Goal: Obtain resource: Download file/media

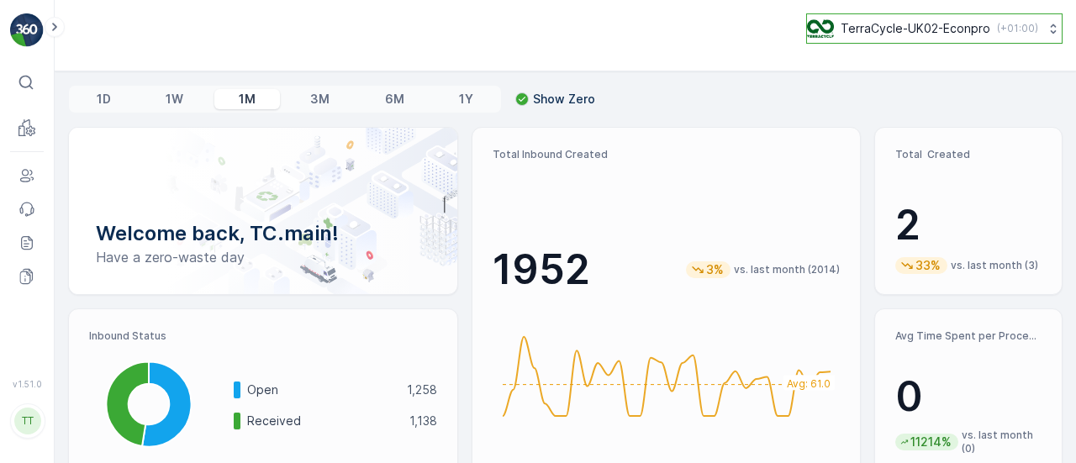
click at [937, 28] on p "TerraCycle-UK02-Econpro" at bounding box center [916, 28] width 150 height 17
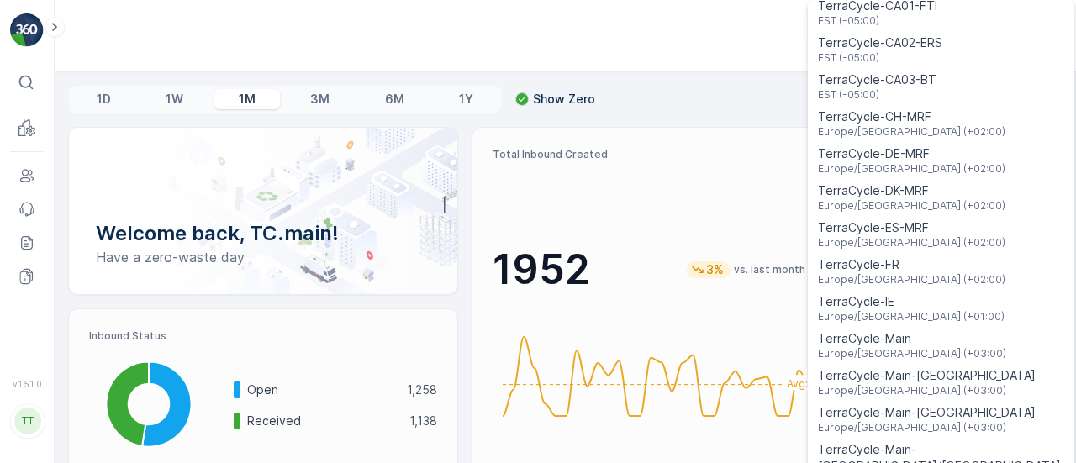
scroll to position [366, 0]
click at [874, 257] on span "TerraCycle-FR" at bounding box center [911, 265] width 187 height 17
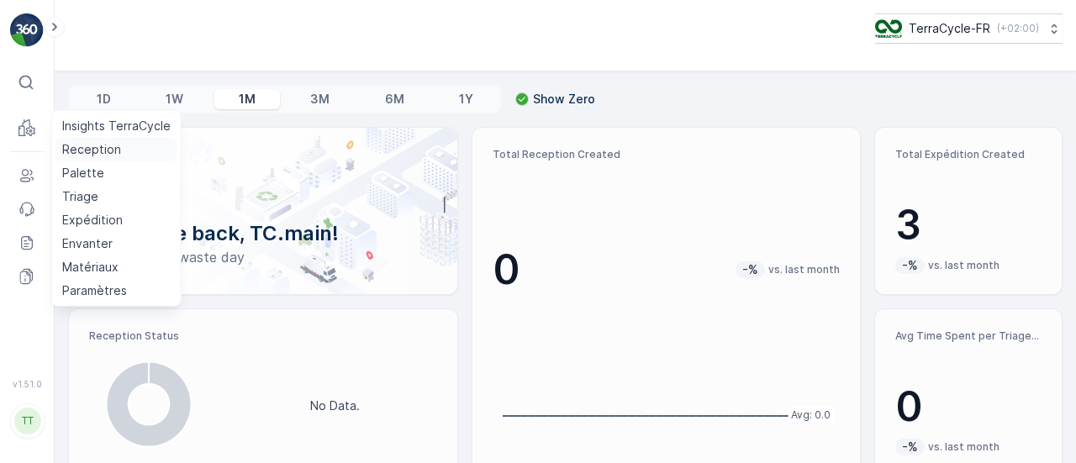
click at [89, 152] on p "Reception" at bounding box center [91, 149] width 59 height 17
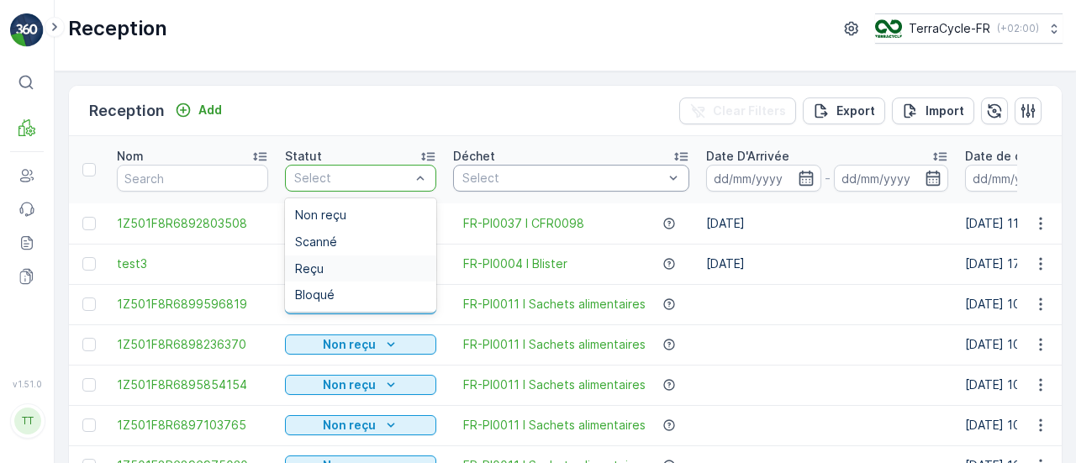
click at [332, 263] on div "Reçu" at bounding box center [360, 268] width 131 height 13
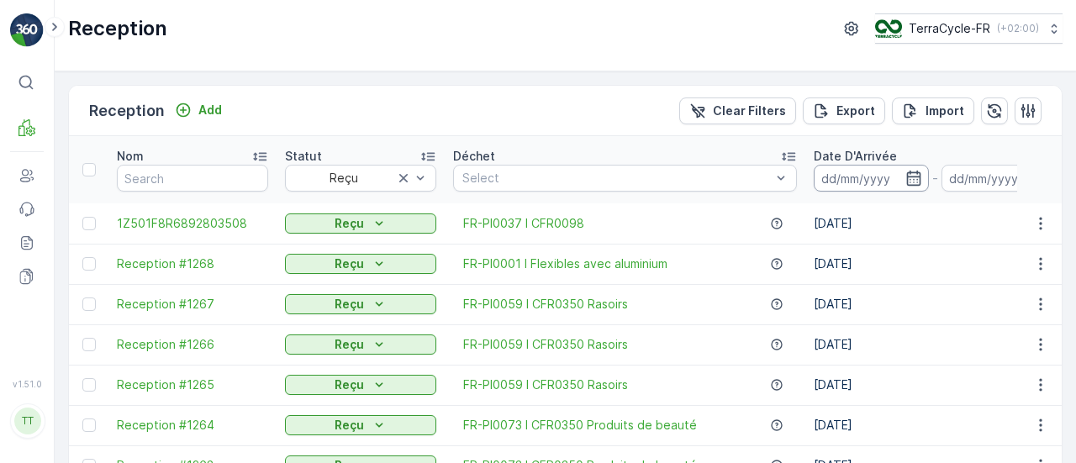
click at [827, 180] on input at bounding box center [871, 178] width 115 height 27
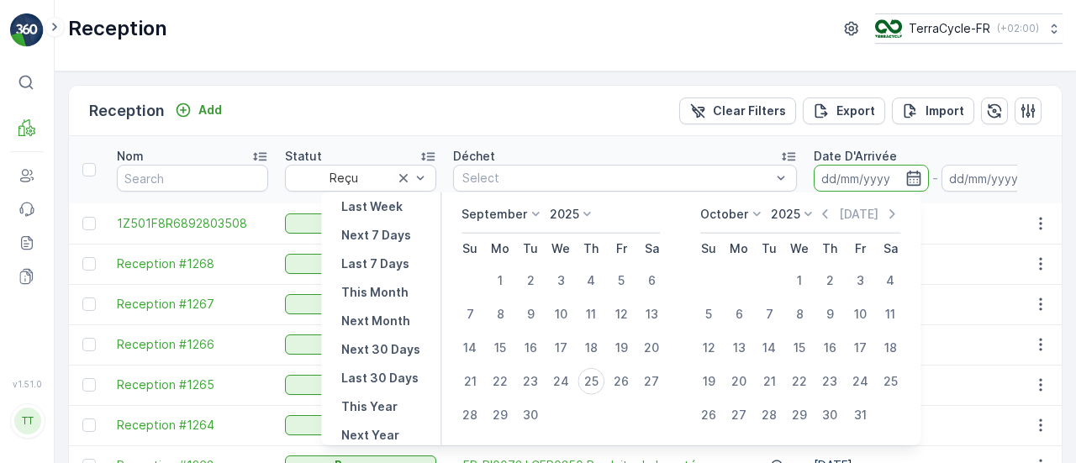
scroll to position [151, 0]
click at [377, 399] on p "This Year" at bounding box center [369, 407] width 56 height 17
type input "[DATE]"
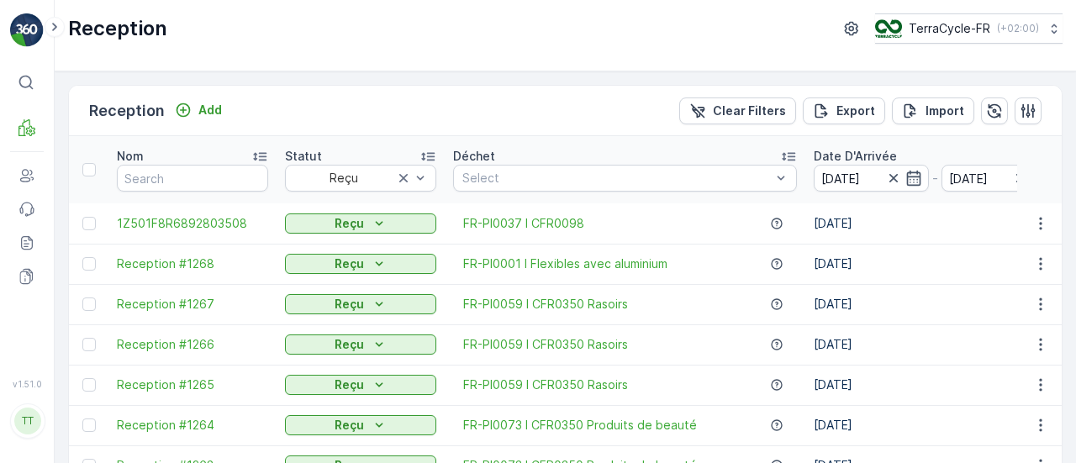
scroll to position [1, 0]
click at [185, 176] on input "text" at bounding box center [192, 177] width 151 height 27
type input "1z"
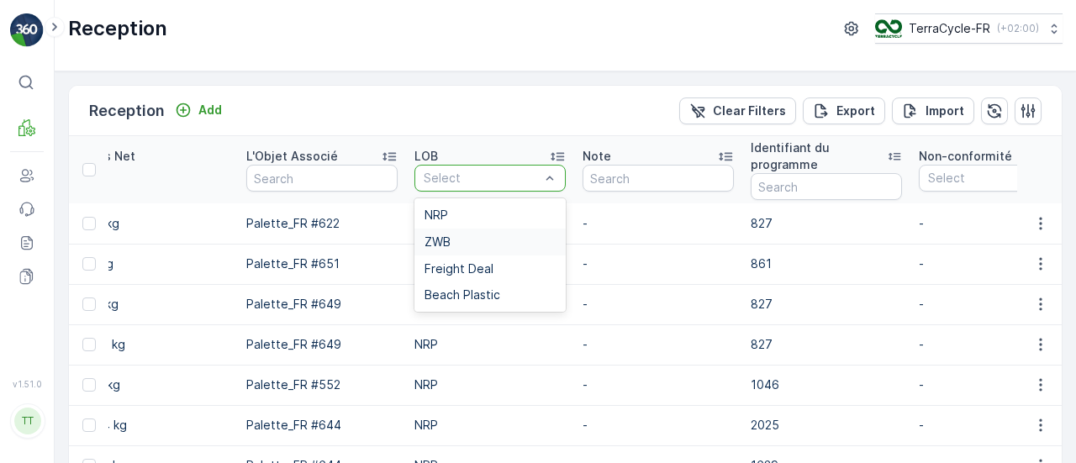
click at [461, 236] on div "ZWB" at bounding box center [490, 241] width 131 height 13
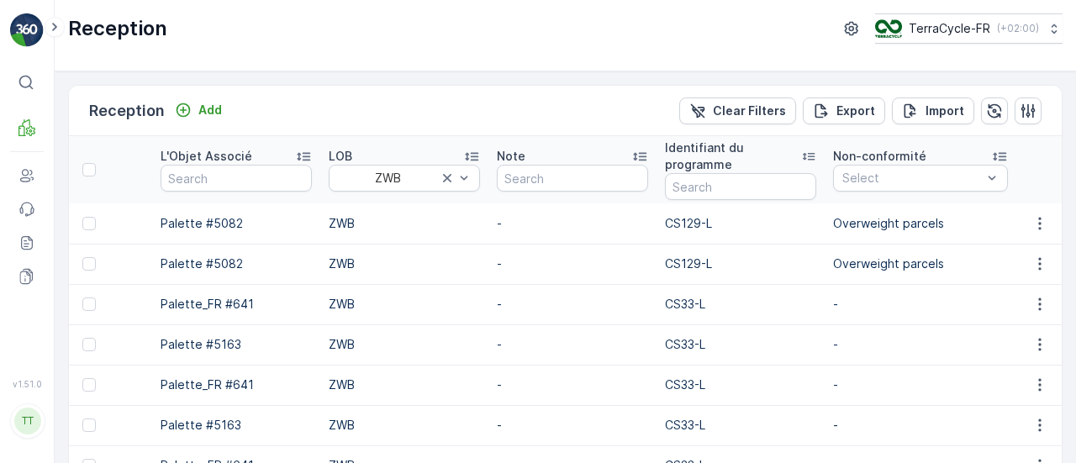
scroll to position [0, 2166]
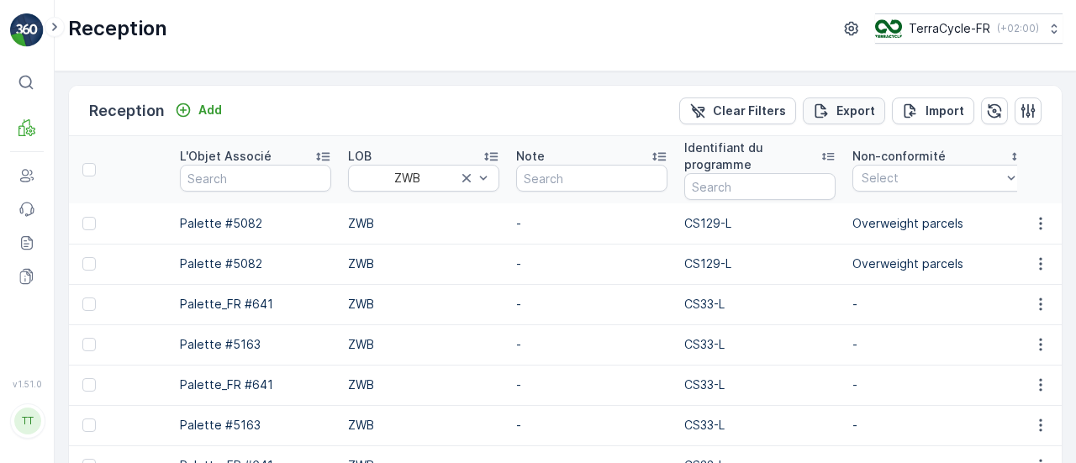
click at [856, 111] on p "Export" at bounding box center [856, 111] width 39 height 17
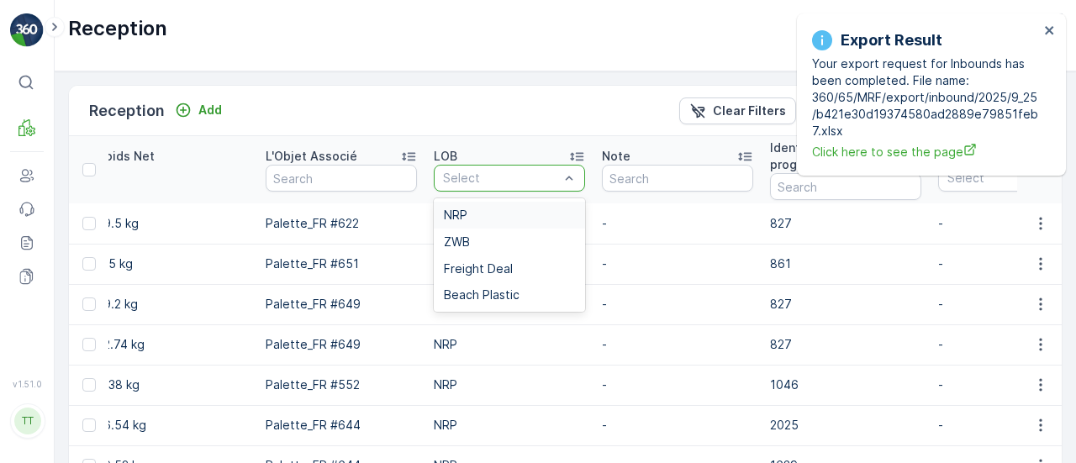
click at [478, 213] on div "NRP" at bounding box center [509, 214] width 131 height 13
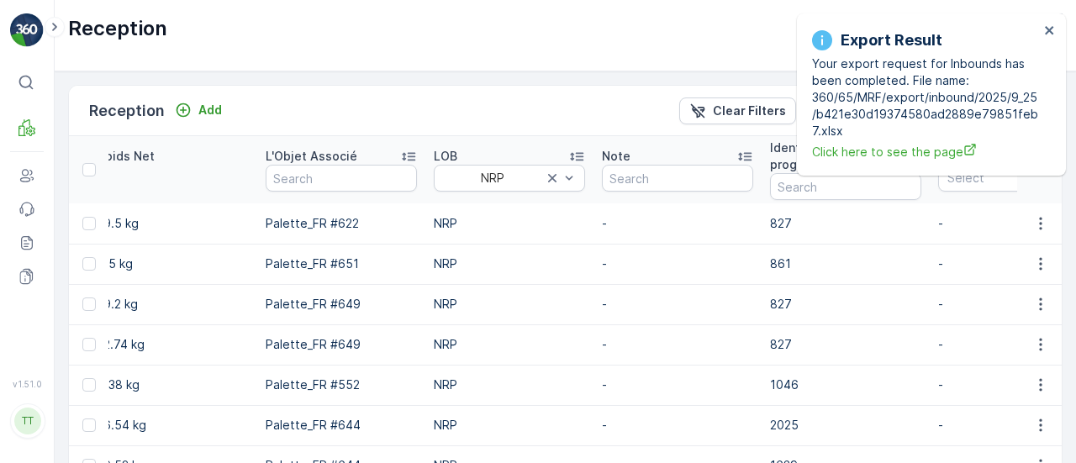
click at [599, 96] on div "Reception Add Clear Filters Export Import" at bounding box center [565, 111] width 993 height 50
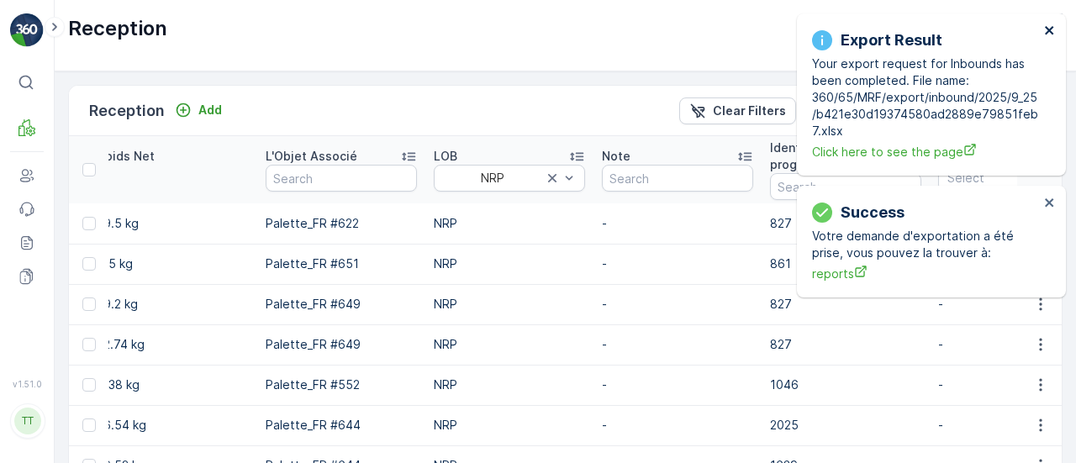
click at [1044, 31] on icon "close" at bounding box center [1050, 30] width 12 height 13
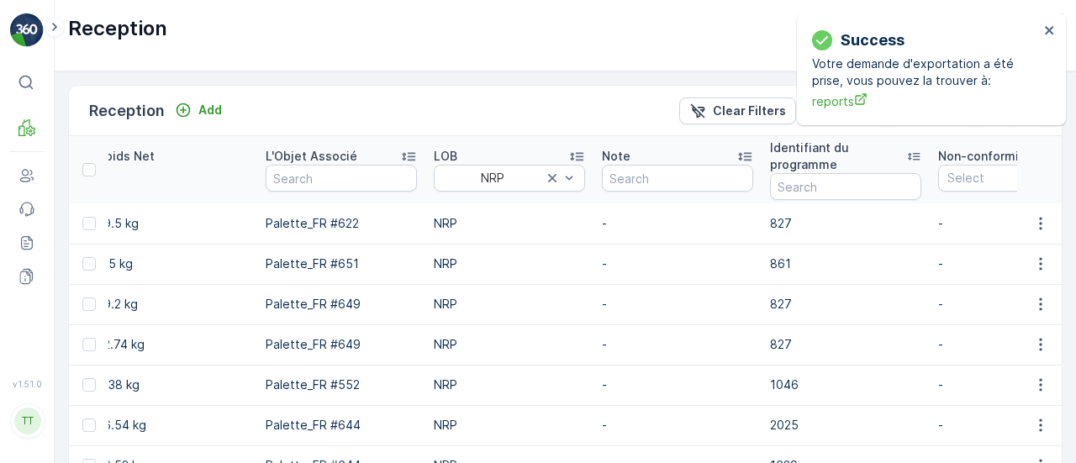
click at [512, 111] on div "Reception Add Clear Filters Export Import" at bounding box center [565, 111] width 993 height 50
click at [1045, 33] on icon "close" at bounding box center [1049, 30] width 8 height 8
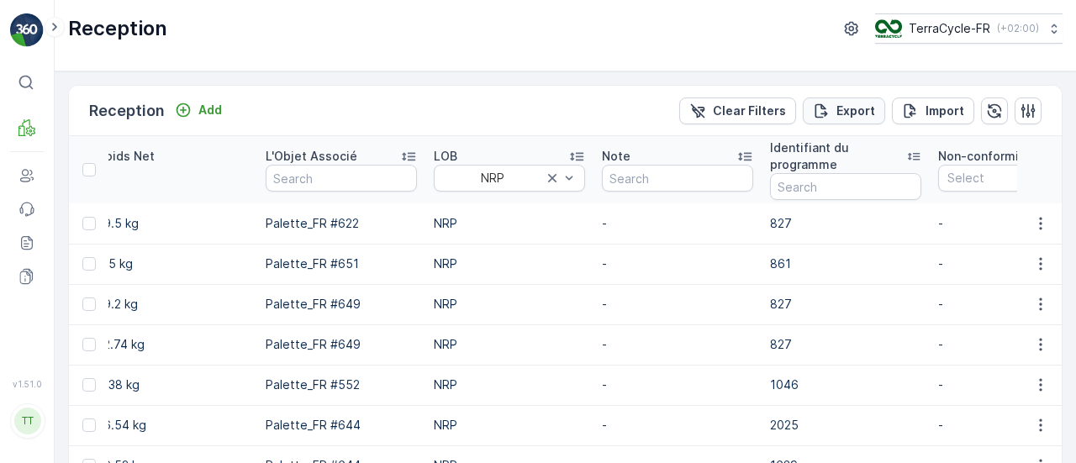
click at [842, 112] on p "Export" at bounding box center [856, 111] width 39 height 17
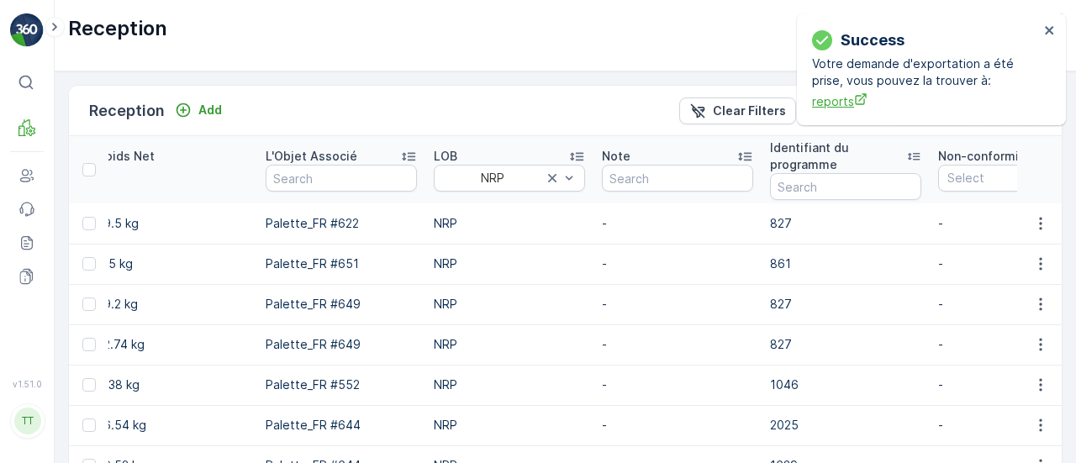
click at [839, 102] on span "reports" at bounding box center [925, 101] width 227 height 18
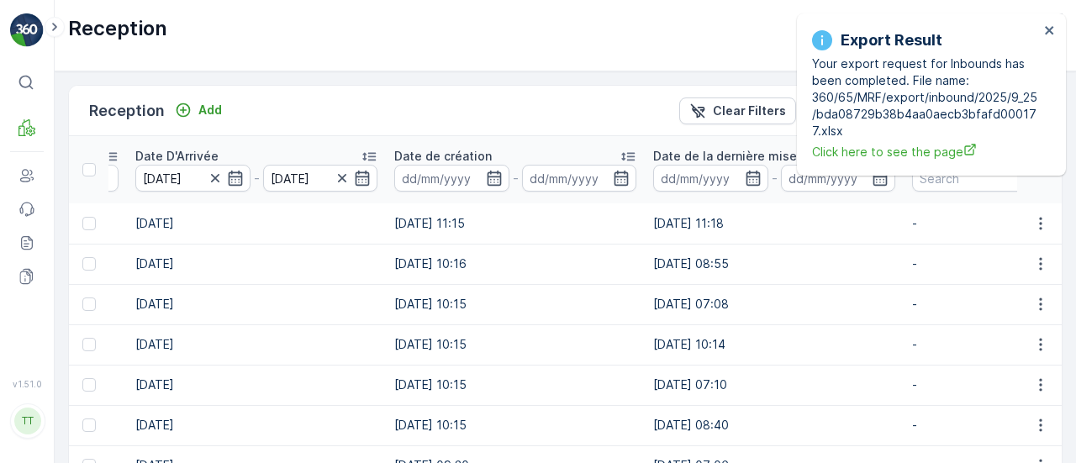
click at [415, 152] on p "Date de création" at bounding box center [443, 156] width 98 height 17
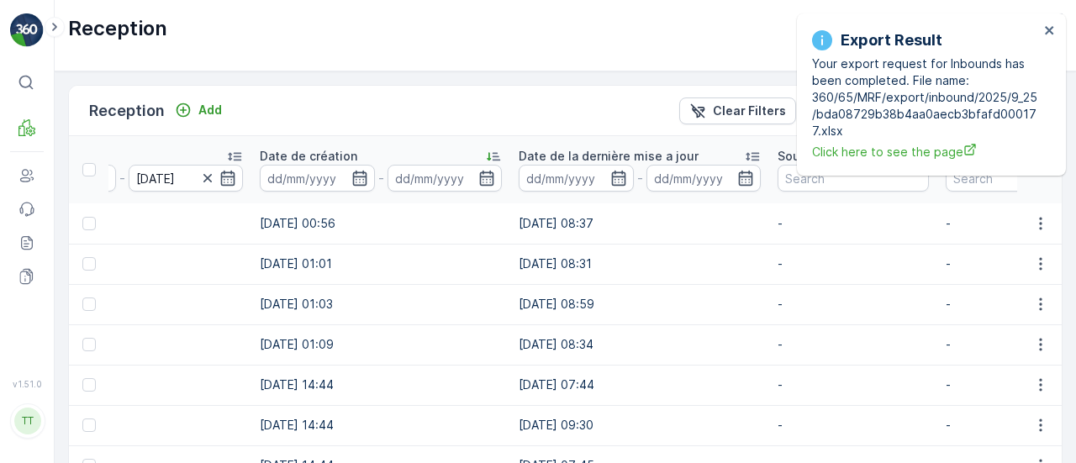
click at [564, 161] on p "Date de la dernière mise a jour" at bounding box center [609, 156] width 180 height 17
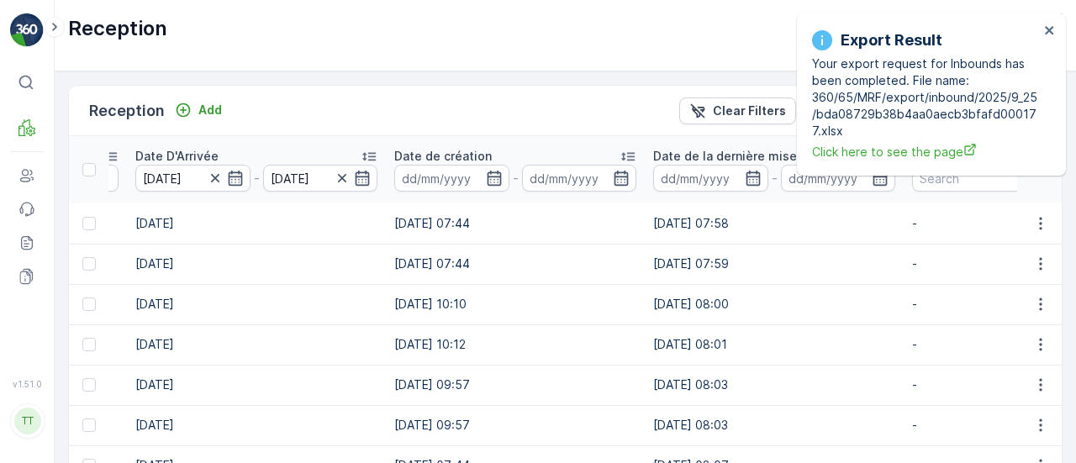
click at [683, 157] on p "Date de la dernière mise a jour" at bounding box center [743, 156] width 180 height 17
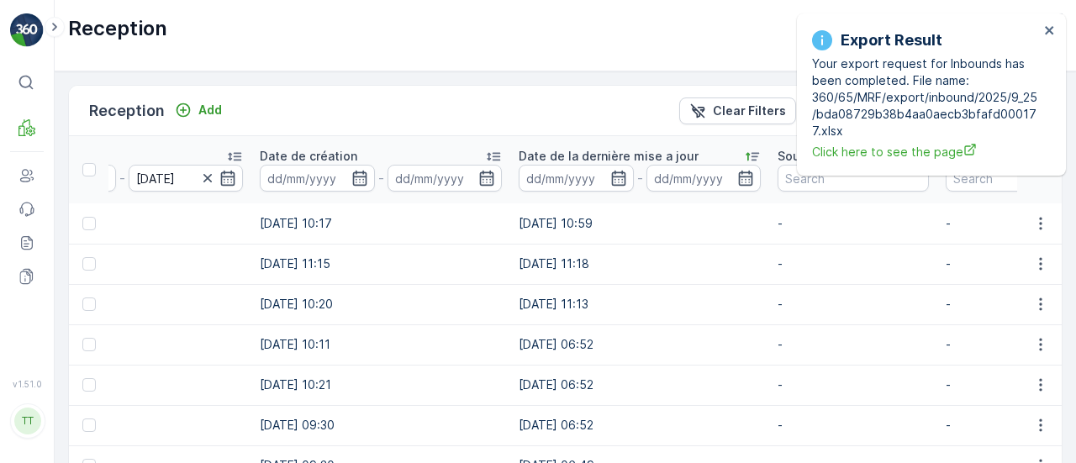
click at [683, 157] on p "Date de la dernière mise a jour" at bounding box center [609, 156] width 180 height 17
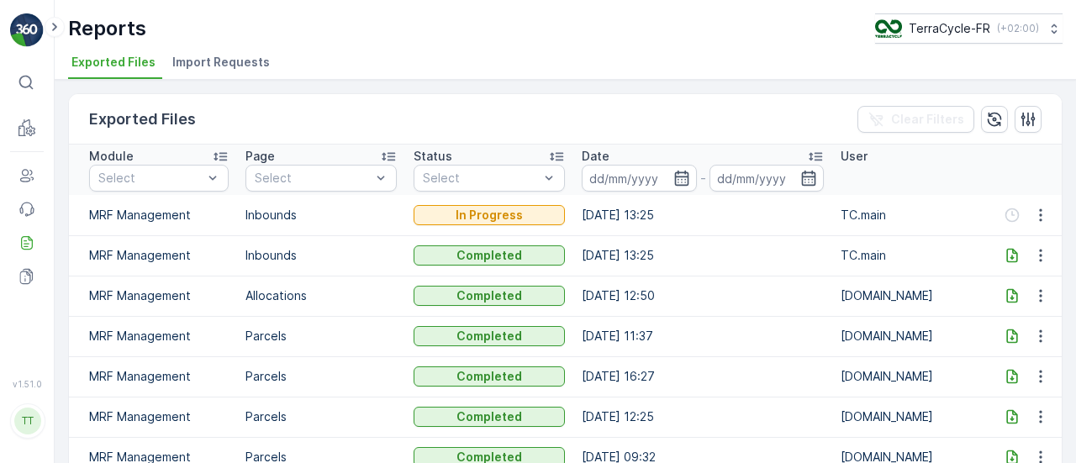
click at [1016, 249] on icon at bounding box center [1012, 255] width 17 height 17
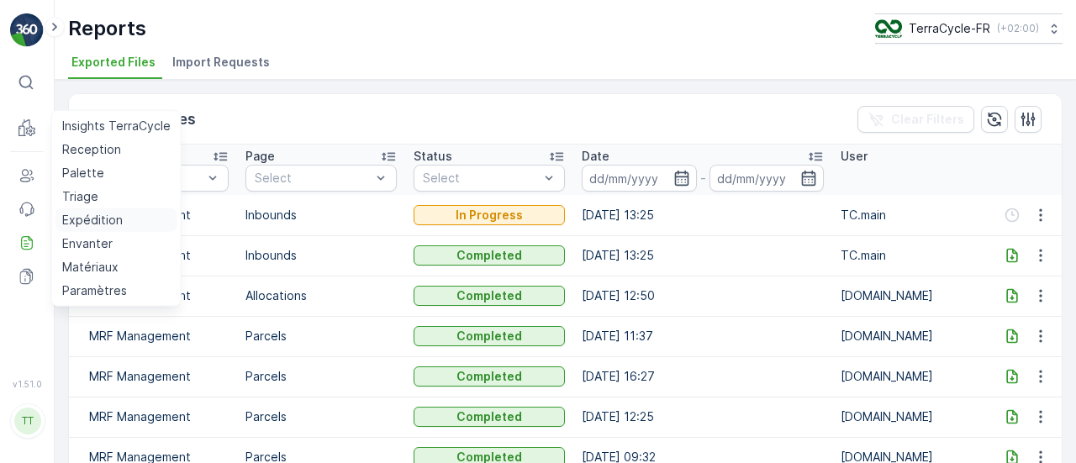
click at [111, 221] on p "Expédition" at bounding box center [92, 220] width 61 height 17
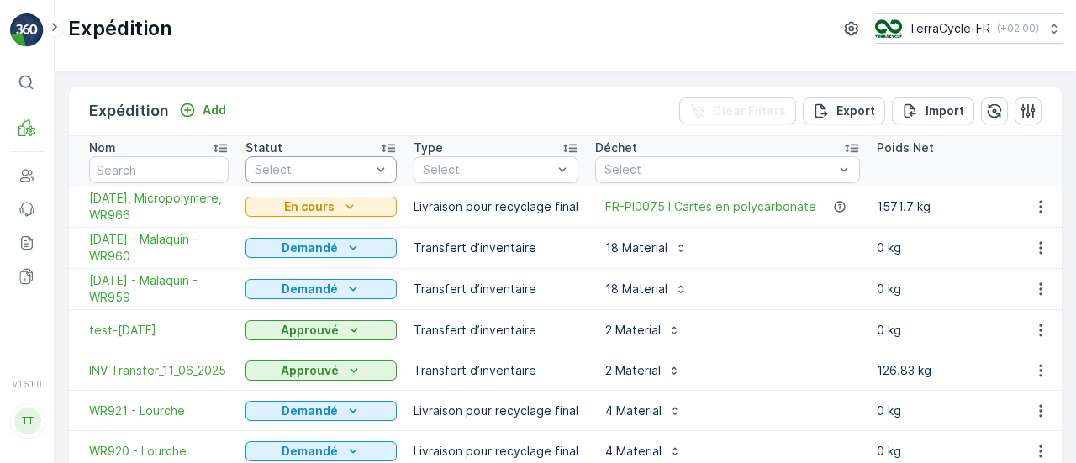
click at [273, 159] on div "Select" at bounding box center [320, 169] width 151 height 27
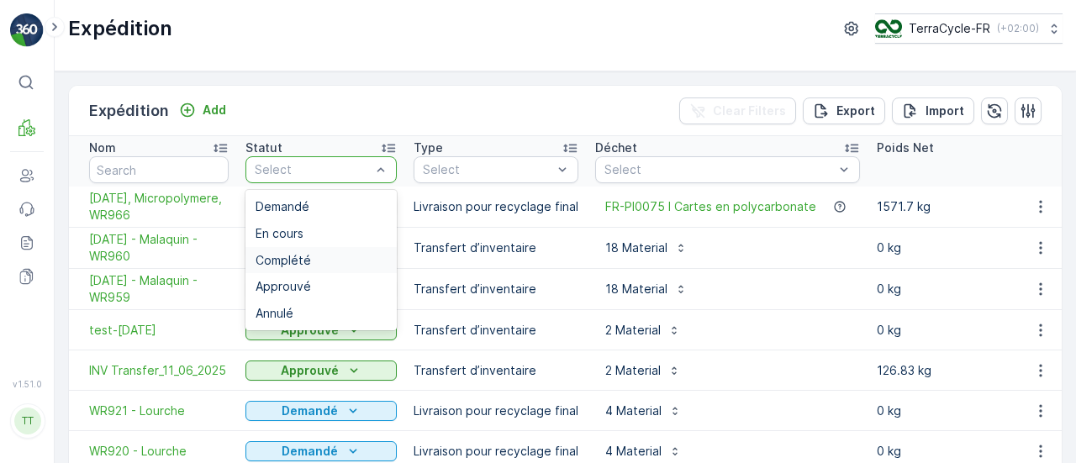
click at [277, 254] on span "Complété" at bounding box center [283, 260] width 55 height 13
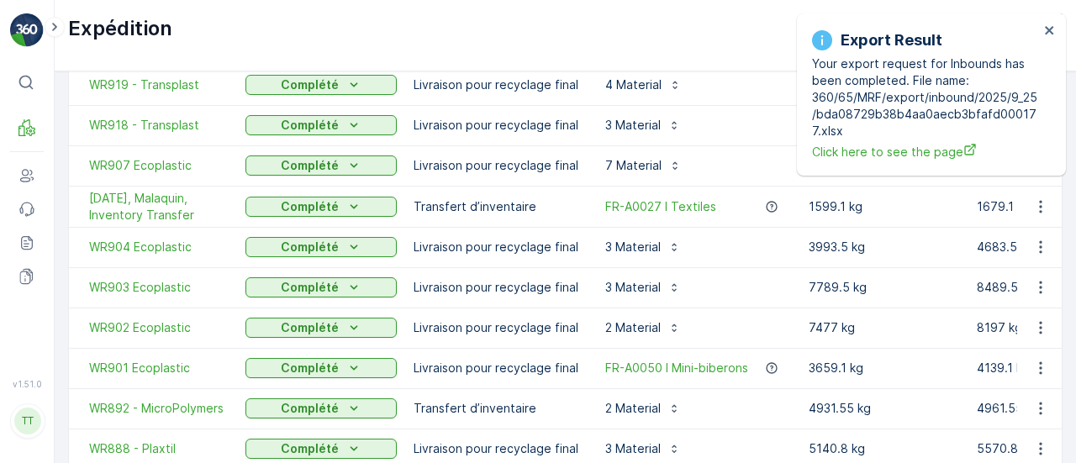
scroll to position [197, 0]
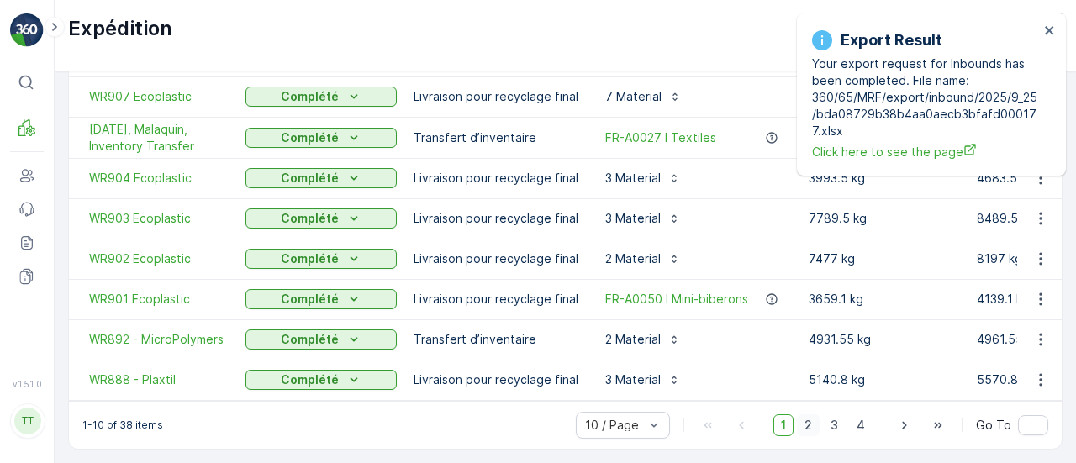
click at [805, 421] on span "2" at bounding box center [808, 425] width 23 height 22
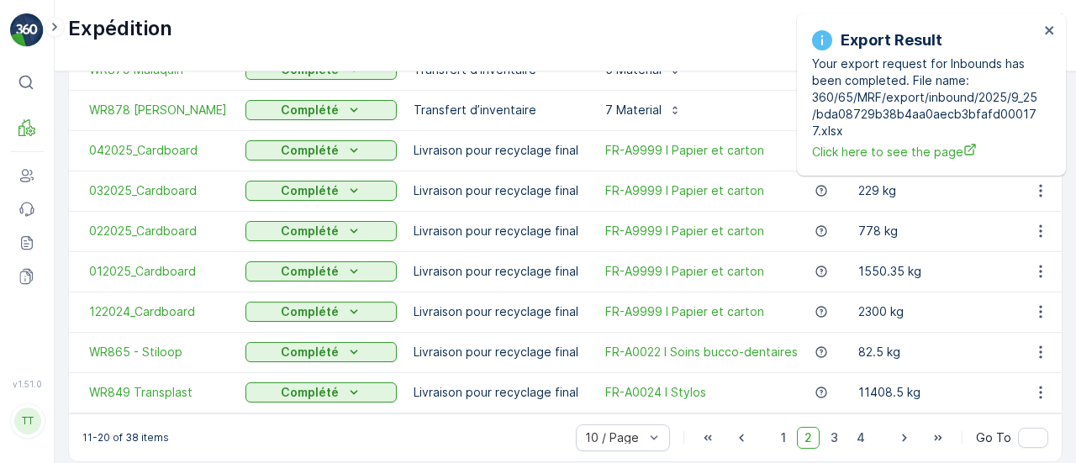
scroll to position [177, 0]
click at [829, 441] on span "3" at bounding box center [834, 439] width 23 height 22
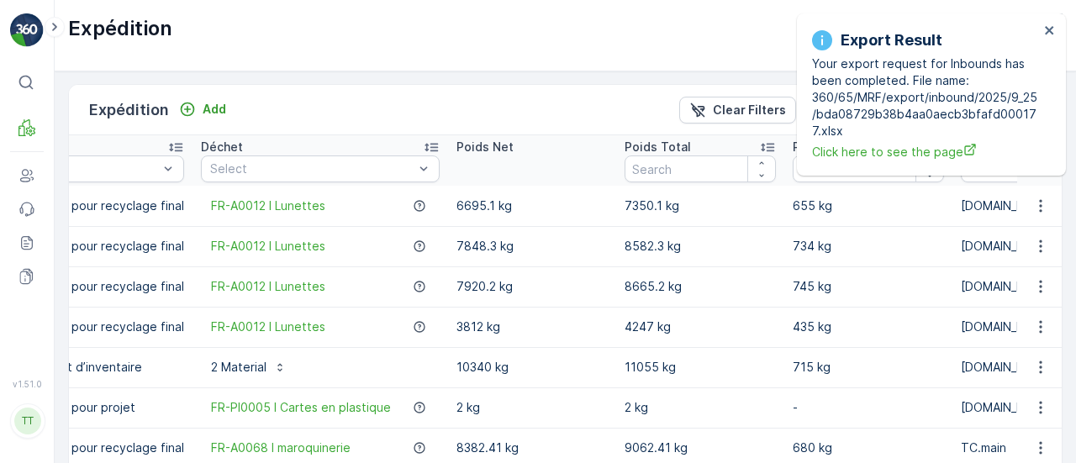
scroll to position [0, 349]
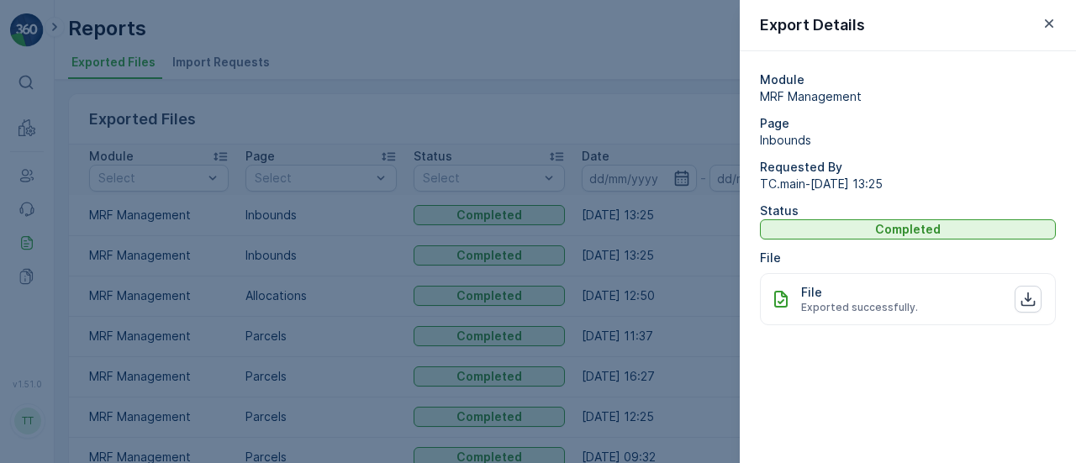
click at [851, 309] on span "Exported successfully." at bounding box center [859, 307] width 117 height 13
click at [1029, 305] on icon "button" at bounding box center [1028, 300] width 14 height 14
click at [646, 103] on div at bounding box center [538, 231] width 1076 height 463
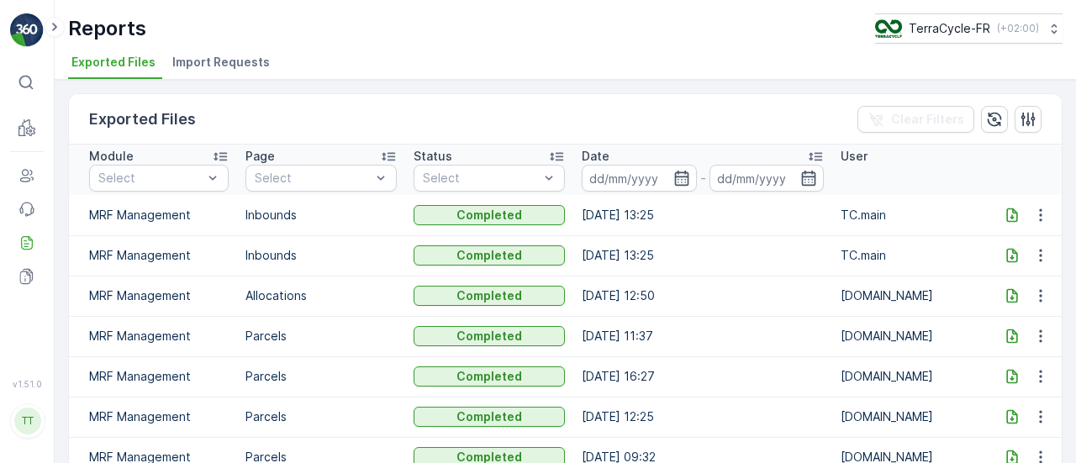
click at [1006, 215] on icon at bounding box center [1012, 215] width 17 height 17
click at [631, 176] on input at bounding box center [639, 178] width 115 height 27
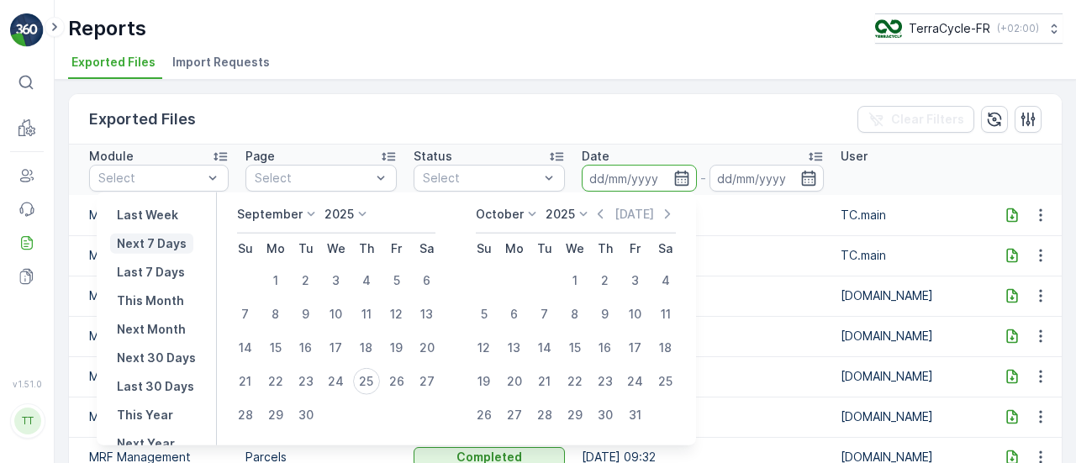
scroll to position [146, 0]
click at [166, 404] on p "This Year" at bounding box center [145, 412] width 56 height 17
type input "[DATE]"
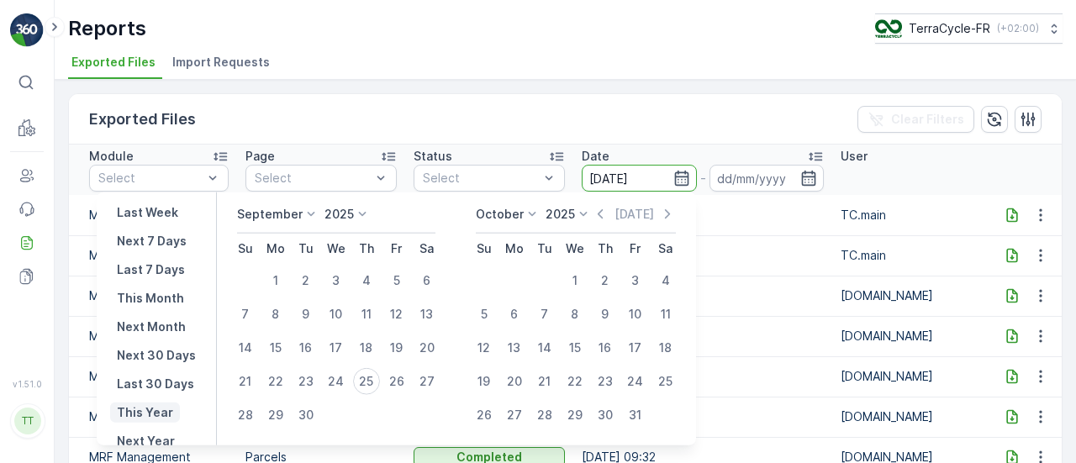
type input "[DATE]"
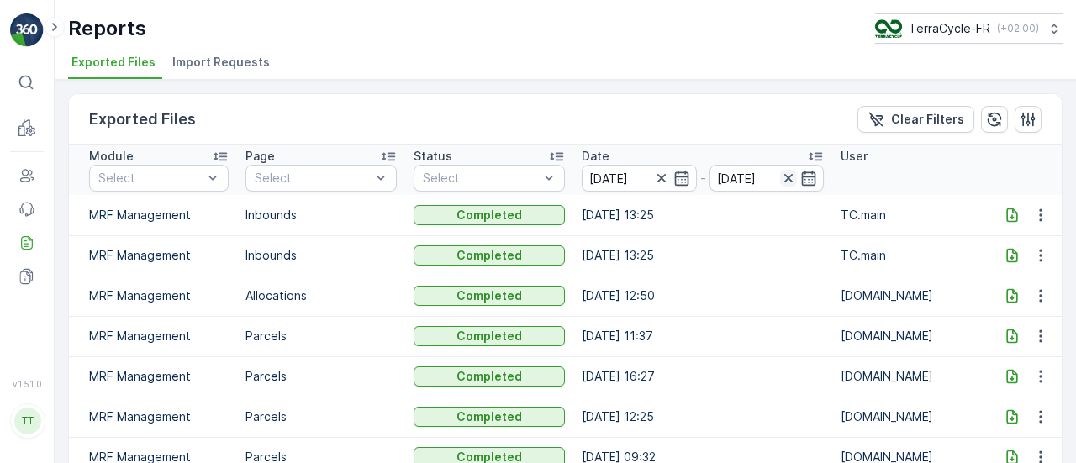
click at [791, 181] on icon "button" at bounding box center [788, 178] width 17 height 17
click at [636, 187] on input at bounding box center [639, 178] width 115 height 27
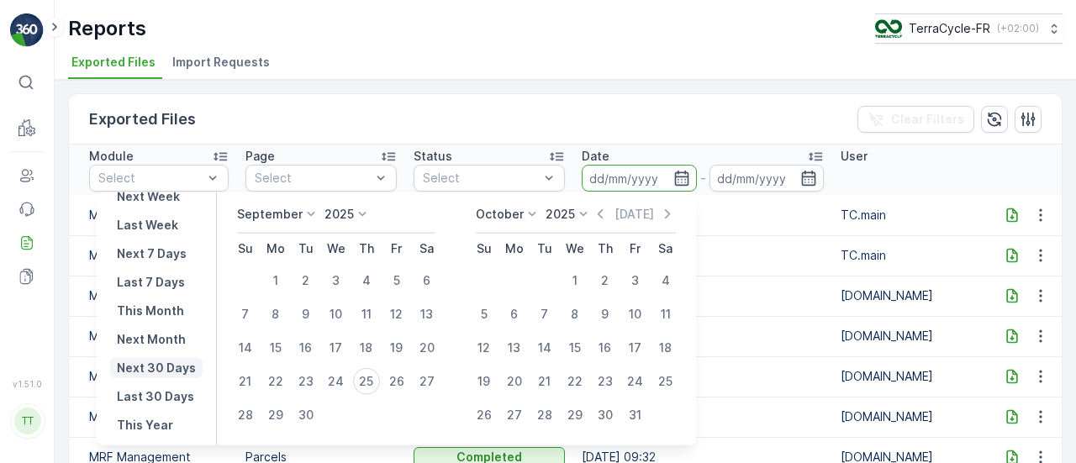
scroll to position [152, 0]
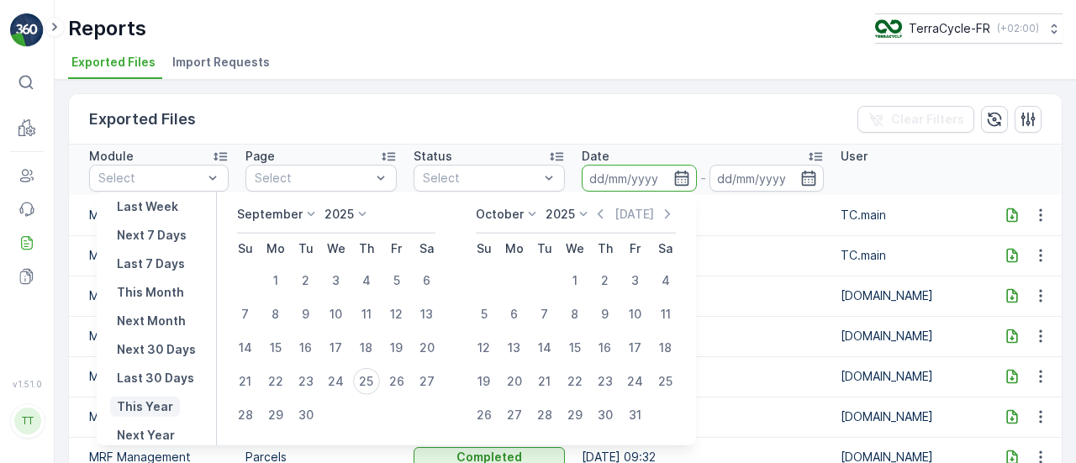
click at [141, 412] on p "This Year" at bounding box center [145, 407] width 56 height 17
type input "[DATE]"
